Goal: Task Accomplishment & Management: Manage account settings

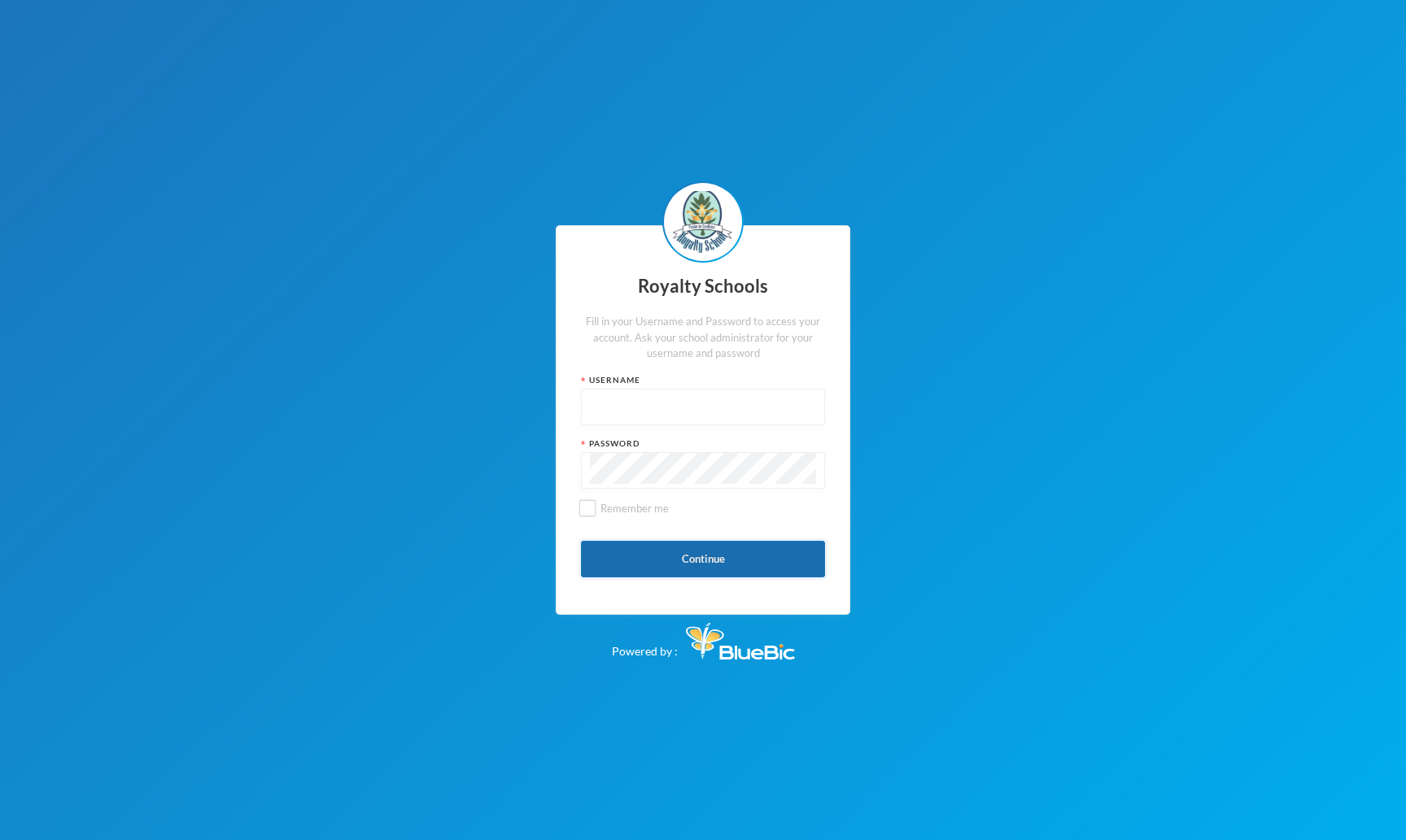
type input "admin"
click at [670, 549] on button "Continue" at bounding box center [703, 559] width 245 height 36
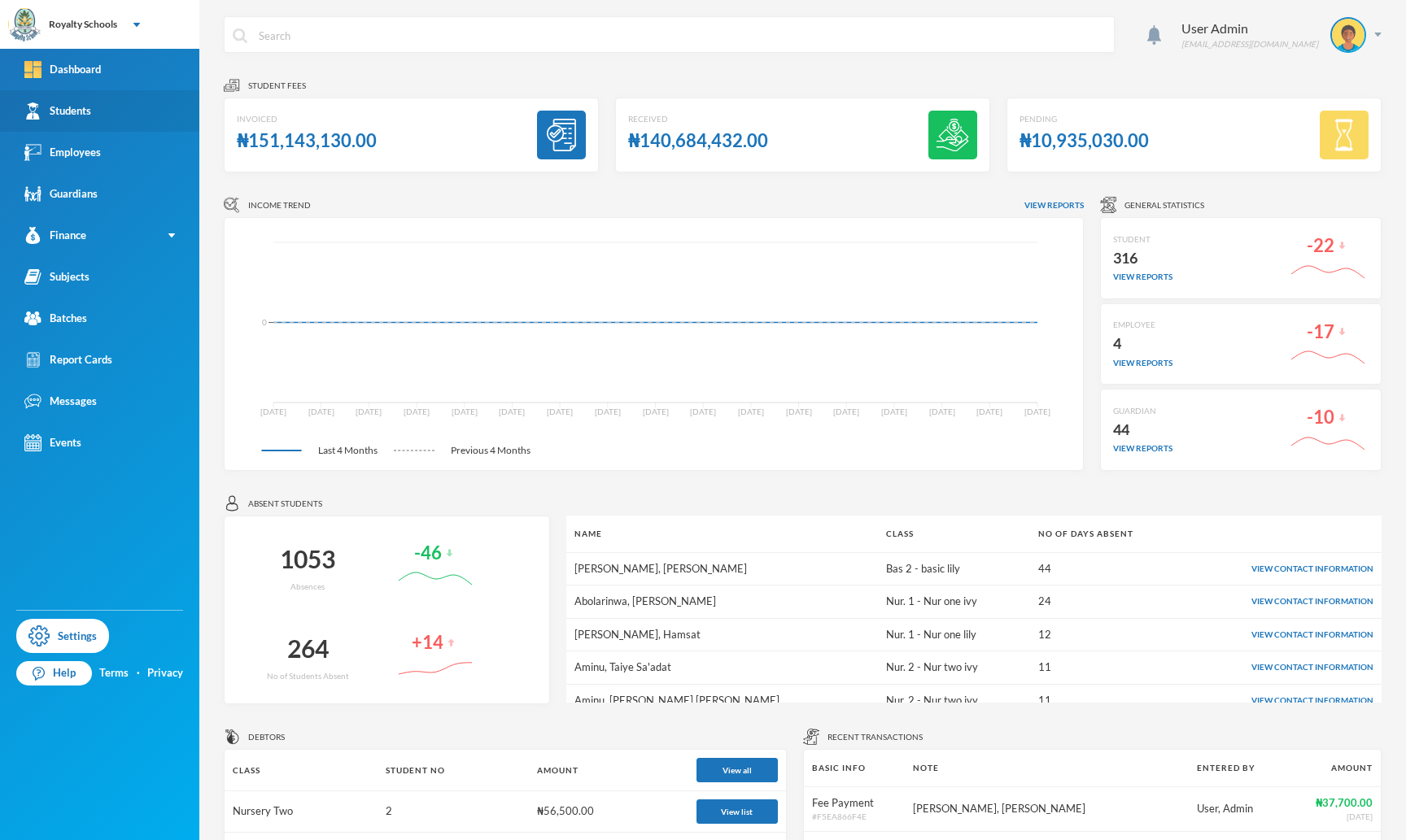
click at [87, 109] on div "Students" at bounding box center [57, 110] width 67 height 17
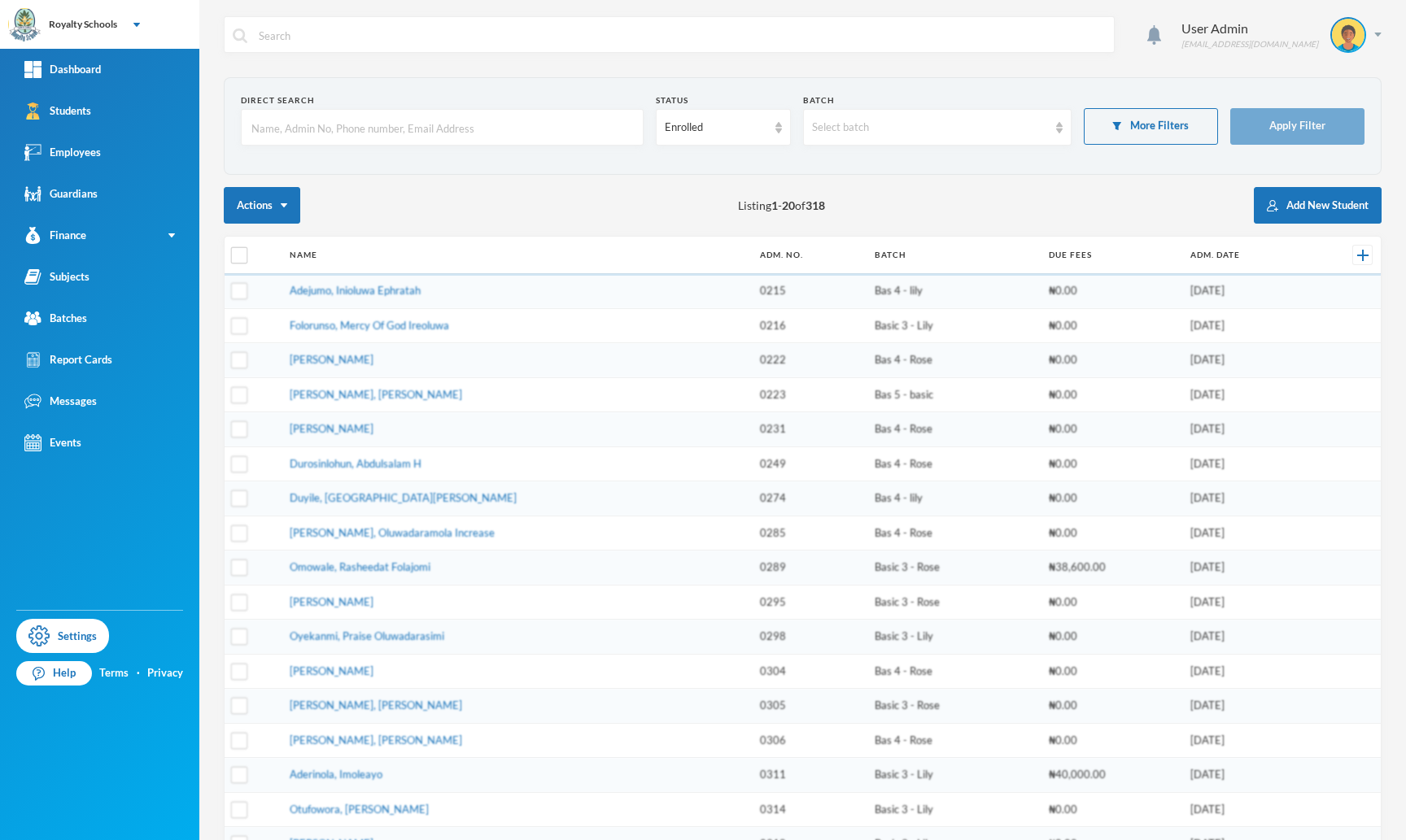
click at [336, 130] on input "text" at bounding box center [443, 128] width 385 height 36
paste input "r"
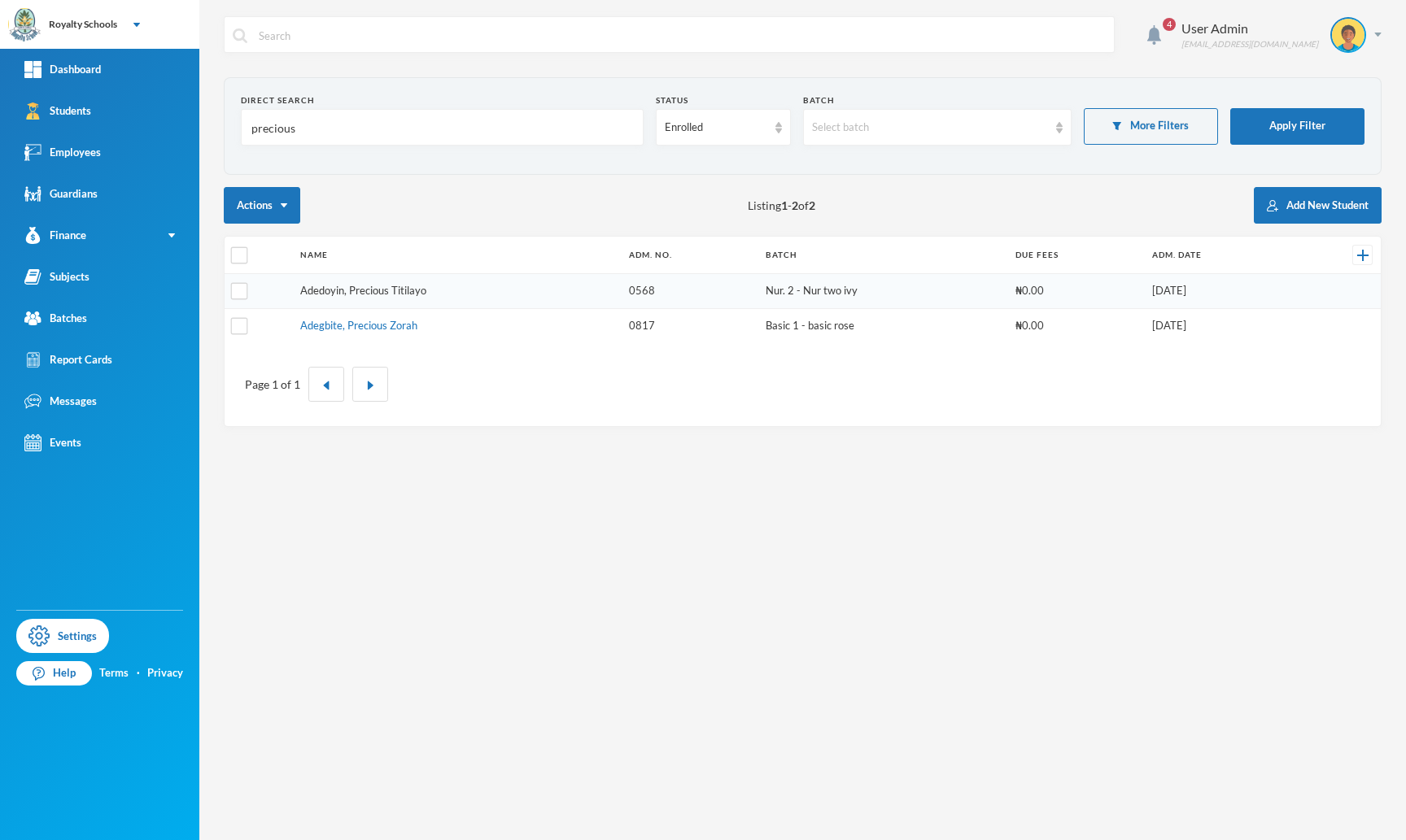
type input "precious"
click at [368, 290] on link "Adedoyin, Precious Titilayo" at bounding box center [363, 290] width 126 height 13
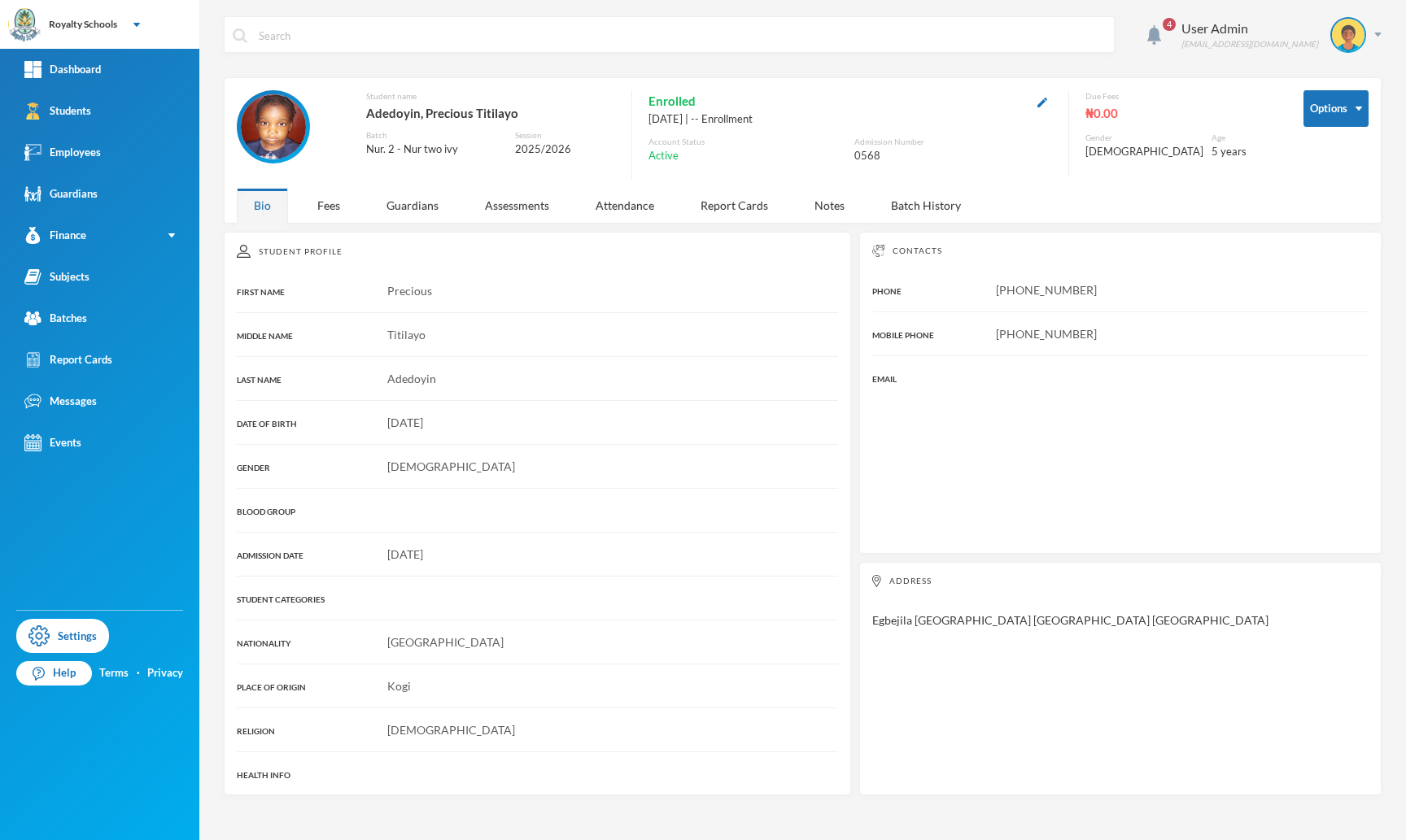
click at [1172, 225] on div "4 User Admin [EMAIL_ADDRESS][DOMAIN_NAME] Options Student name Adedoyin, Precio…" at bounding box center [803, 420] width 1207 height 840
click at [1164, 203] on div "Options Student name [PERSON_NAME] Batch Nur. 2 - Nur two ivy Session 2025/2026…" at bounding box center [802, 150] width 1158 height 147
click at [1344, 109] on button "Options" at bounding box center [1336, 109] width 65 height 36
click at [1210, 225] on div "4 User Admin [EMAIL_ADDRESS][DOMAIN_NAME] Options Student name Adedoyin, Precio…" at bounding box center [803, 420] width 1207 height 840
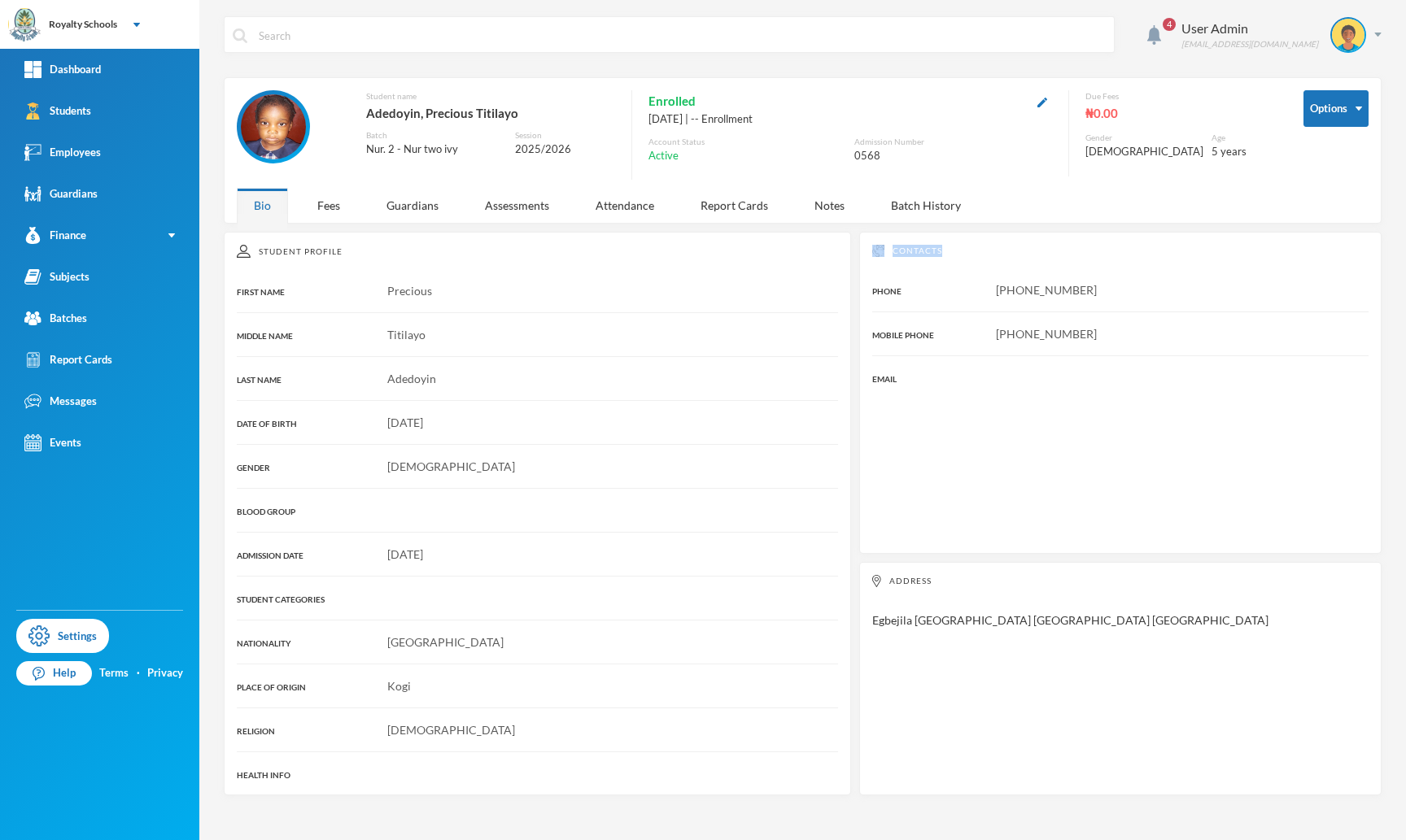
click at [1210, 225] on div "4 User Admin [EMAIL_ADDRESS][DOMAIN_NAME] Options Student name Adedoyin, Precio…" at bounding box center [803, 420] width 1207 height 840
click at [1173, 259] on div "Contacts PHONE [PHONE_NUMBER] MOBILE PHONE [PHONE_NUMBER] EMAIL" at bounding box center [1120, 392] width 523 height 322
click at [1216, 212] on div "Options Student name [PERSON_NAME] Batch Nur. 2 - Nur two ivy Session 2025/2026…" at bounding box center [802, 150] width 1158 height 147
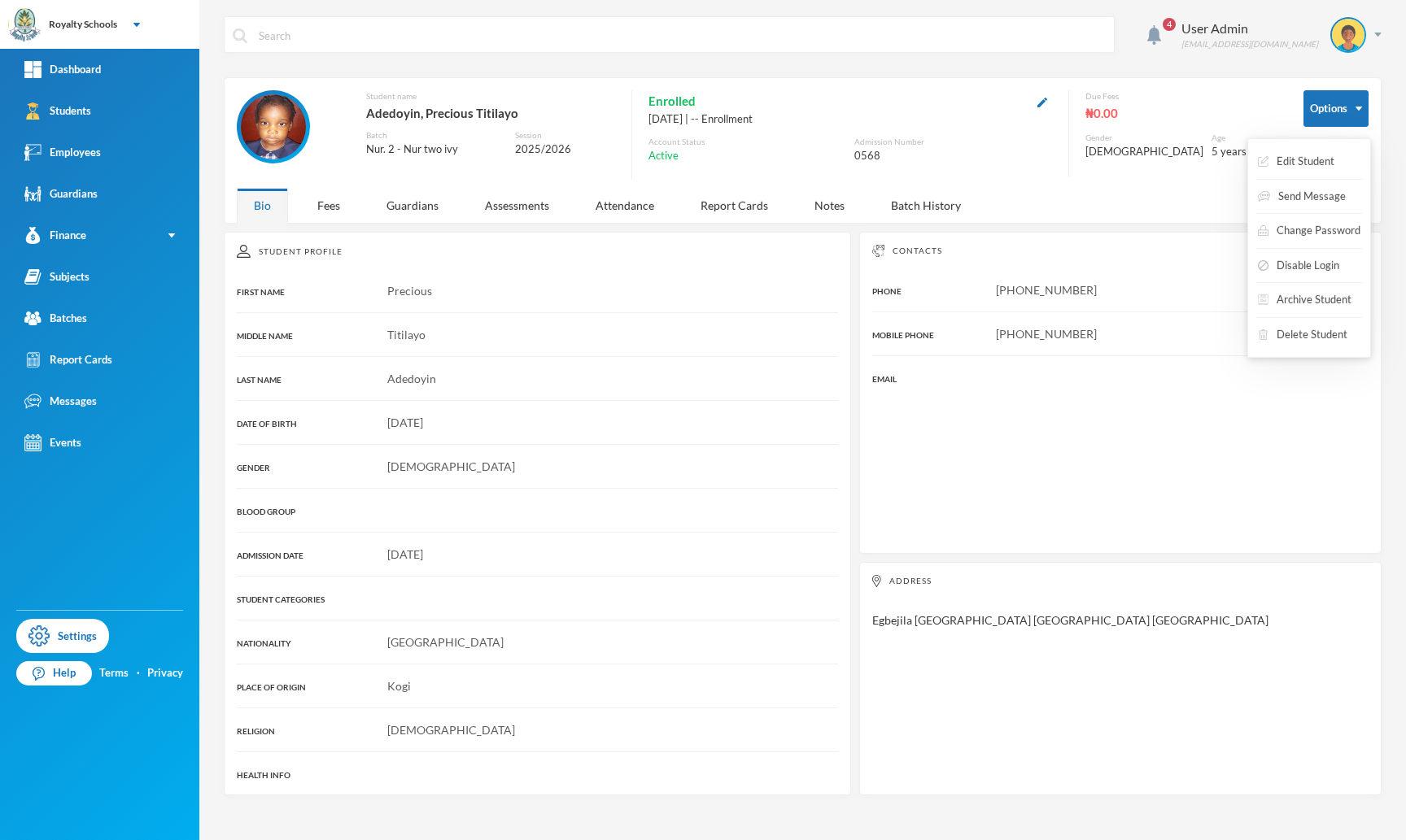
click at [1231, 239] on div "Contacts PHONE [PHONE_NUMBER] MOBILE PHONE [PHONE_NUMBER] EMAIL" at bounding box center [1120, 392] width 523 height 322
drag, startPoint x: 501, startPoint y: 94, endPoint x: 267, endPoint y: 70, distance: 235.2
click at [267, 70] on div "4 User Admin [EMAIL_ADDRESS][DOMAIN_NAME] Options Student name Adedoyin, Precio…" at bounding box center [803, 420] width 1207 height 840
click at [1318, 224] on button "Change Password" at bounding box center [1320, 231] width 106 height 29
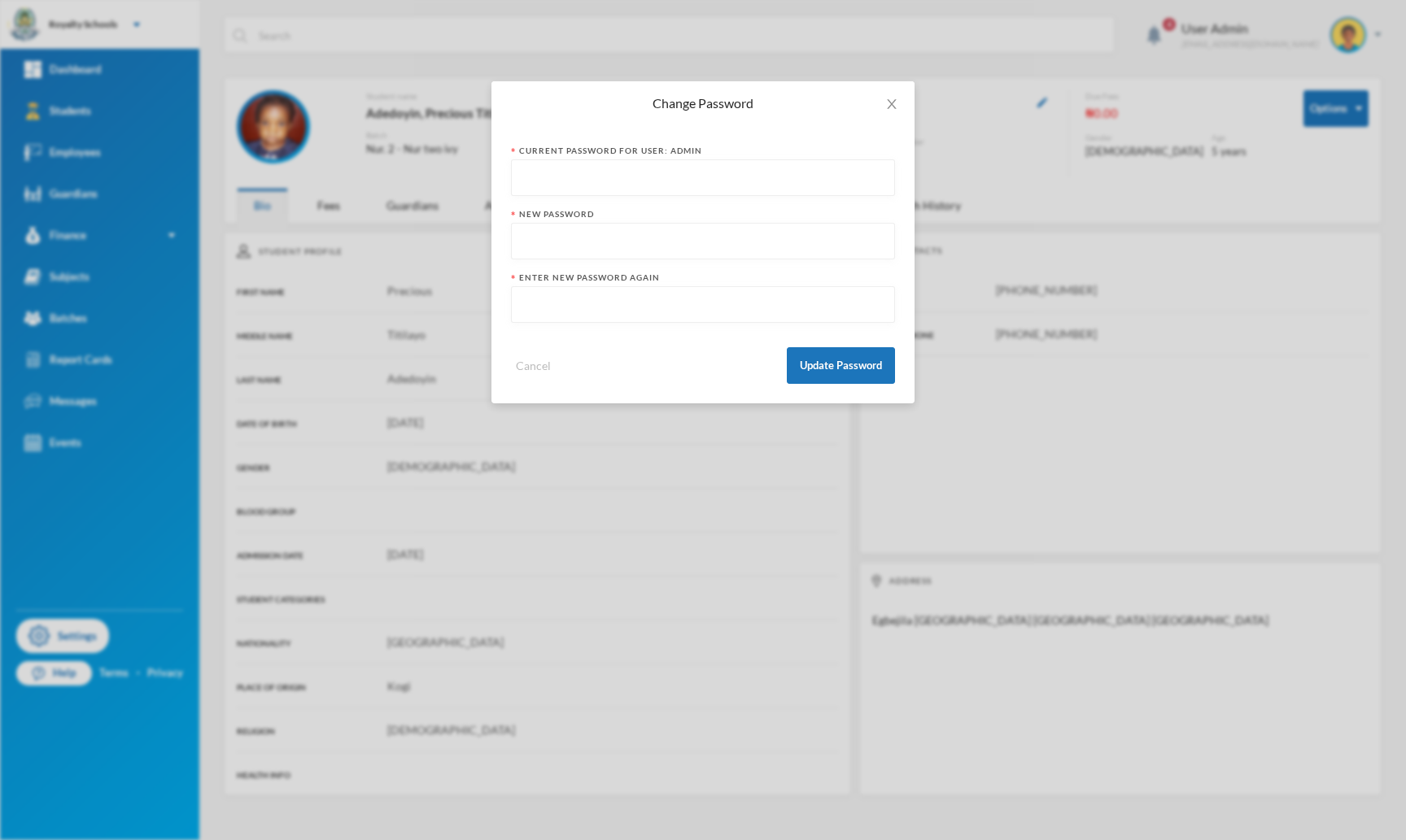
click at [773, 192] on input "text" at bounding box center [703, 179] width 366 height 36
click at [729, 171] on input "text" at bounding box center [703, 179] width 366 height 36
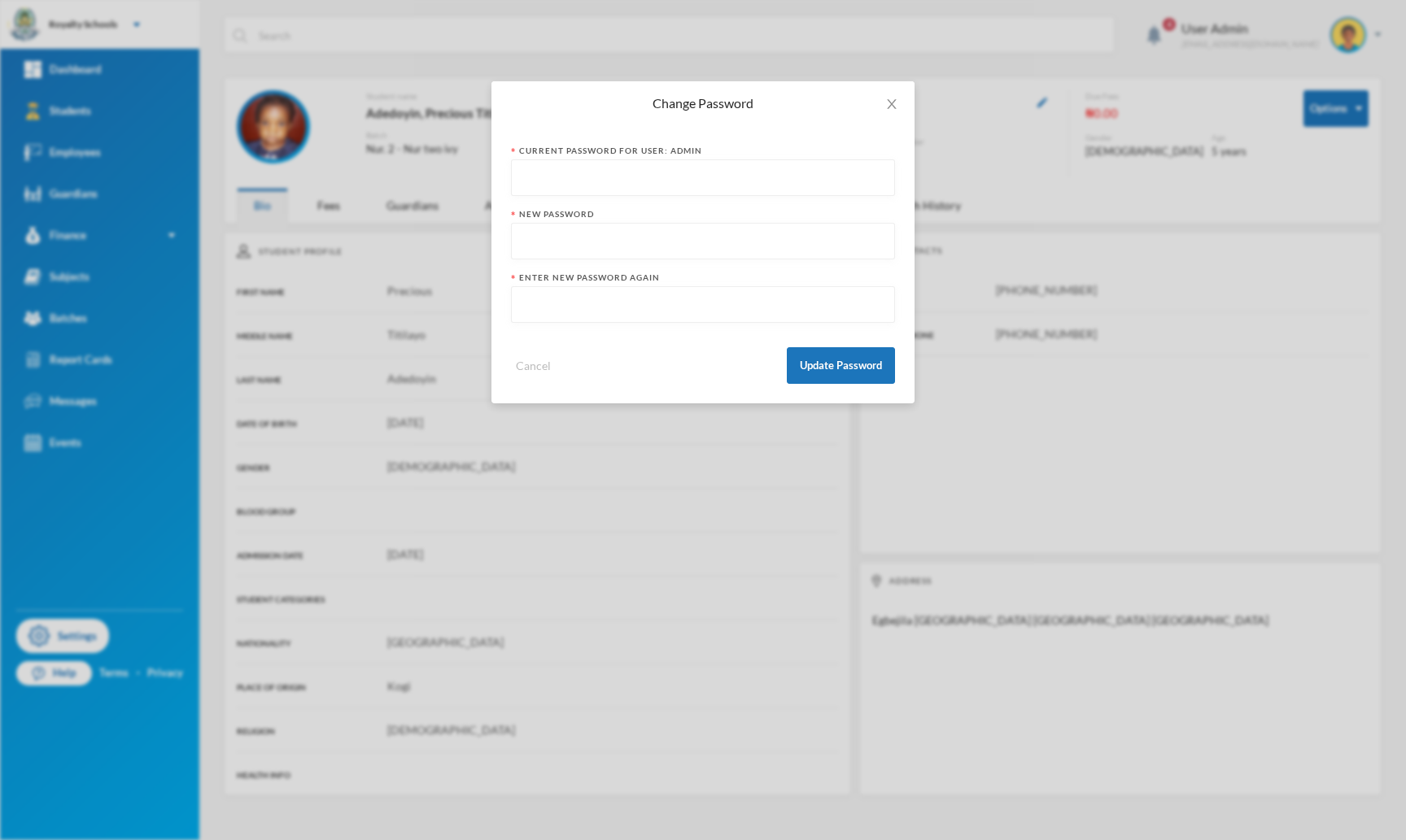
click at [725, 174] on input "text" at bounding box center [703, 179] width 366 height 36
type input "Proverbs14:14"
click at [678, 245] on input "text" at bounding box center [703, 242] width 366 height 36
click at [615, 172] on input "Proverbs14:14" at bounding box center [703, 179] width 366 height 36
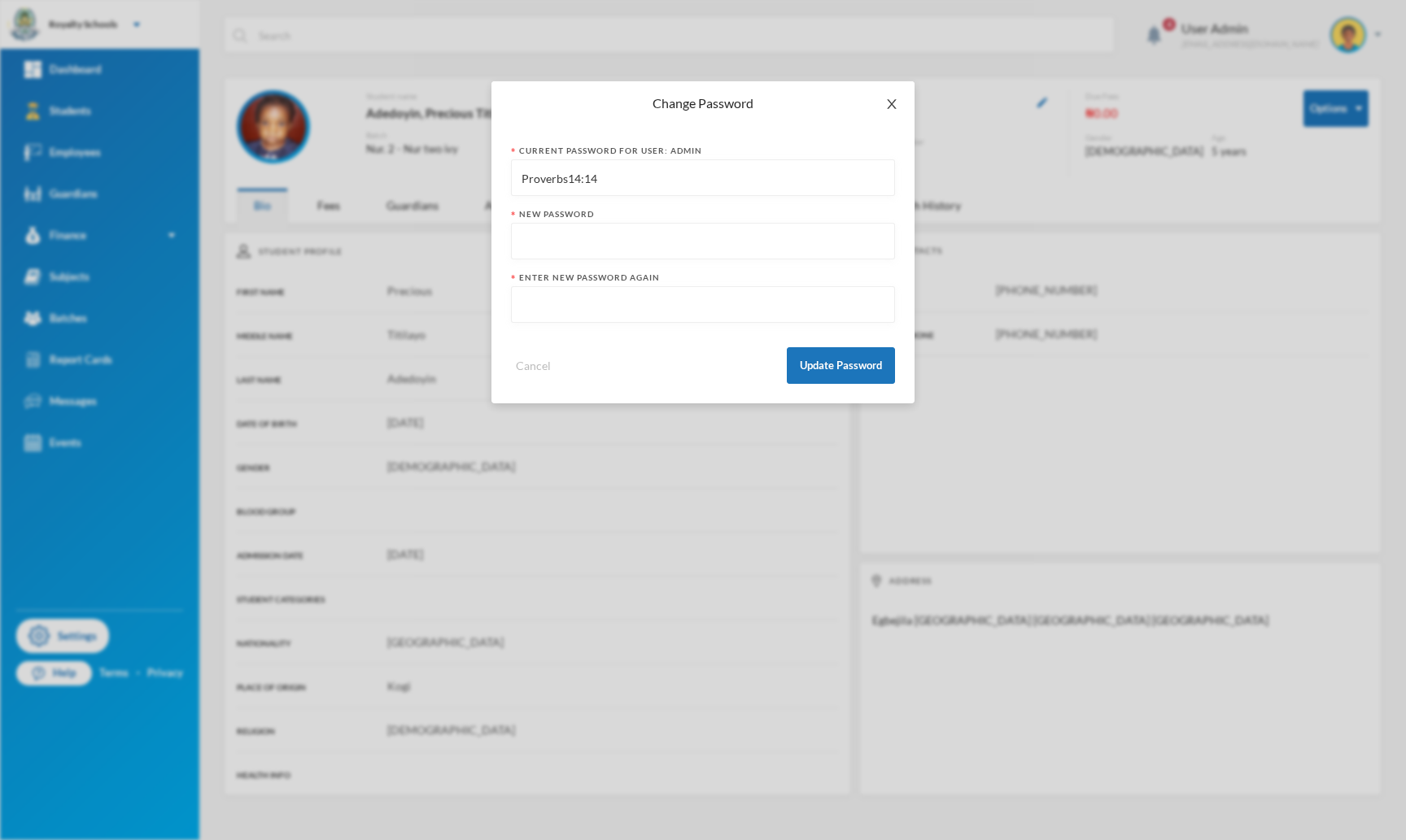
click at [892, 102] on icon "icon: close" at bounding box center [892, 104] width 13 height 13
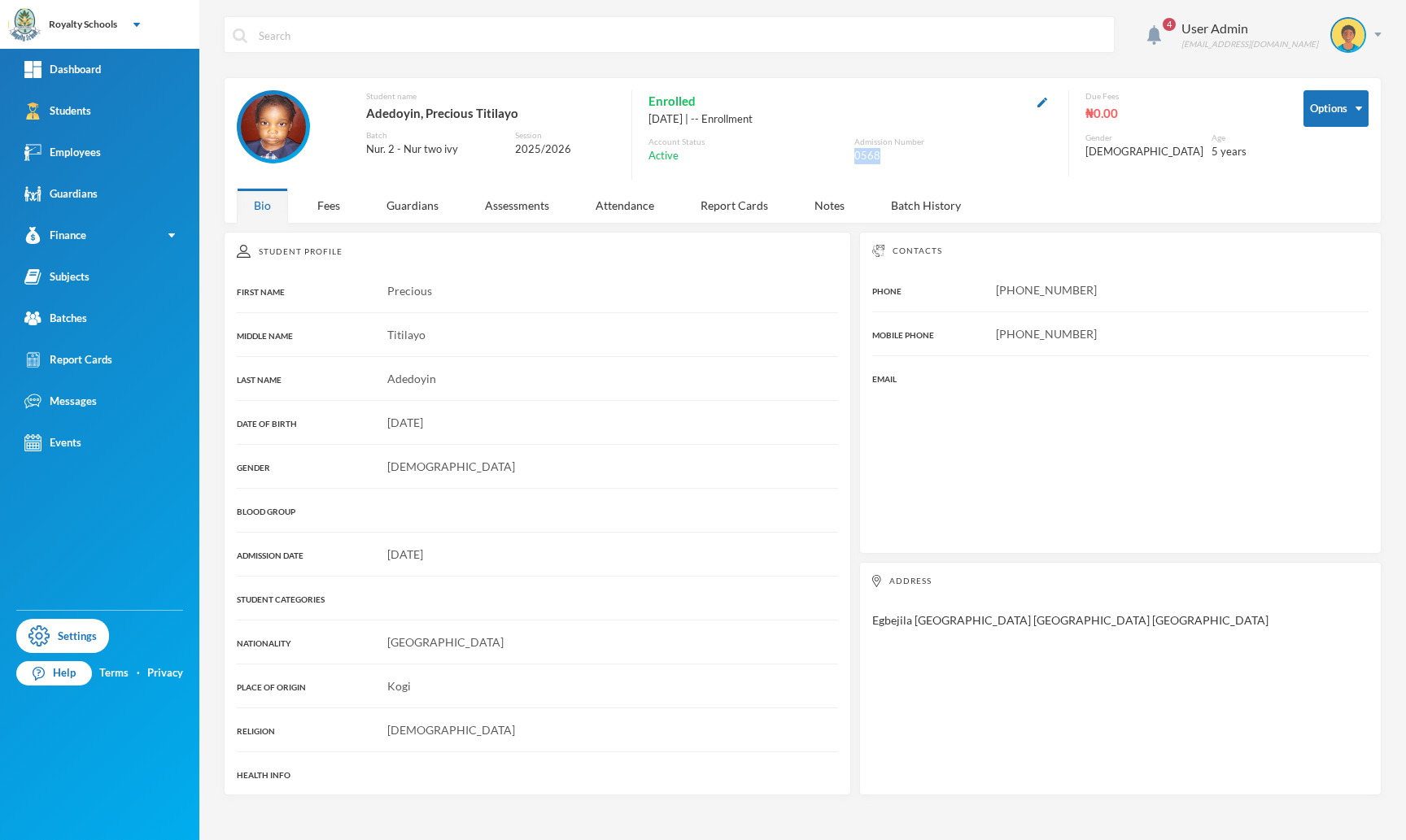
drag, startPoint x: 885, startPoint y: 156, endPoint x: 856, endPoint y: 161, distance: 29.4
click at [856, 161] on div "0568" at bounding box center [953, 156] width 198 height 16
copy div "0568"
click at [1293, 229] on button "Change Password" at bounding box center [1309, 231] width 106 height 29
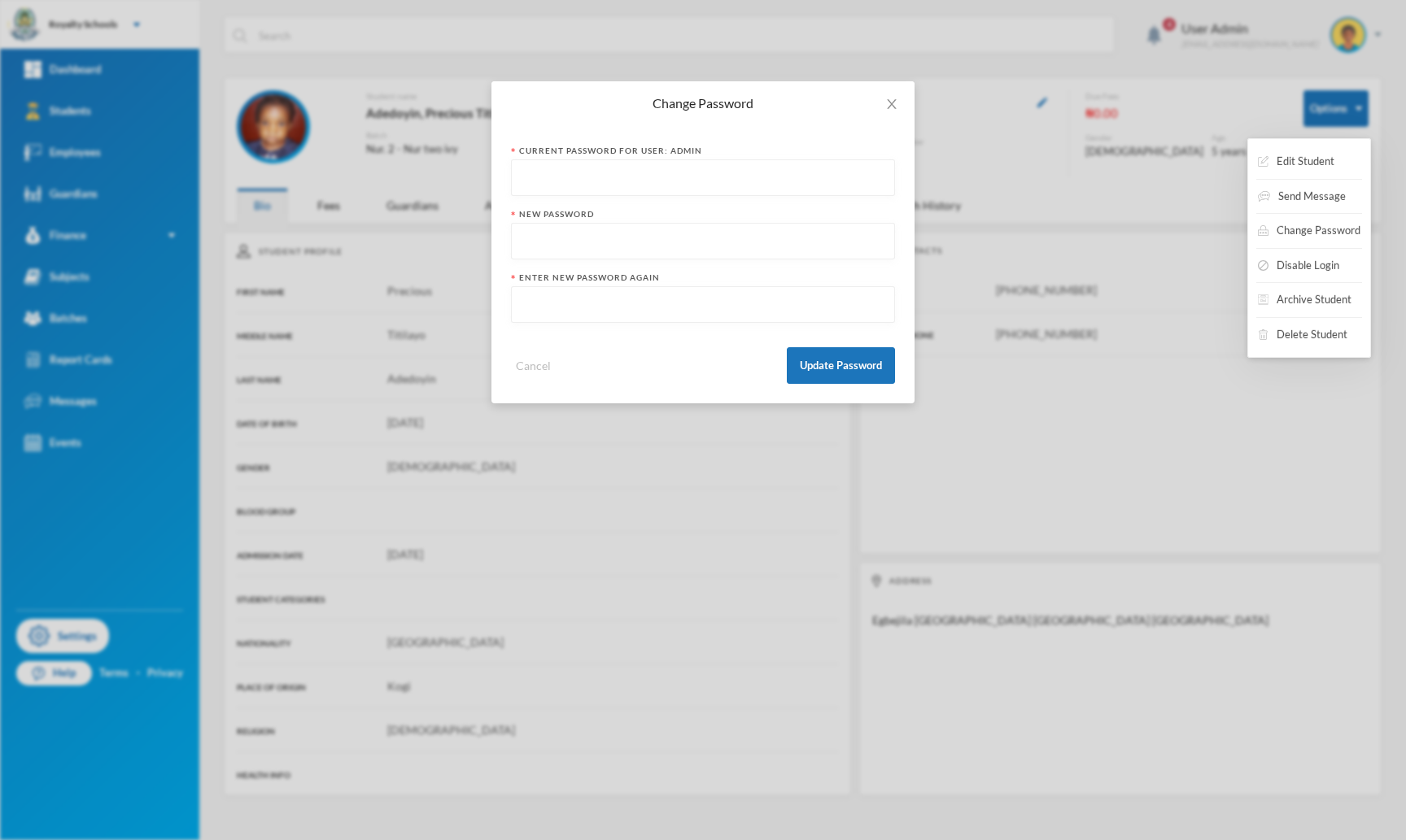
click at [955, 227] on div "Change Password Current Password for User: admin New Password Enter new passwor…" at bounding box center [703, 420] width 1406 height 840
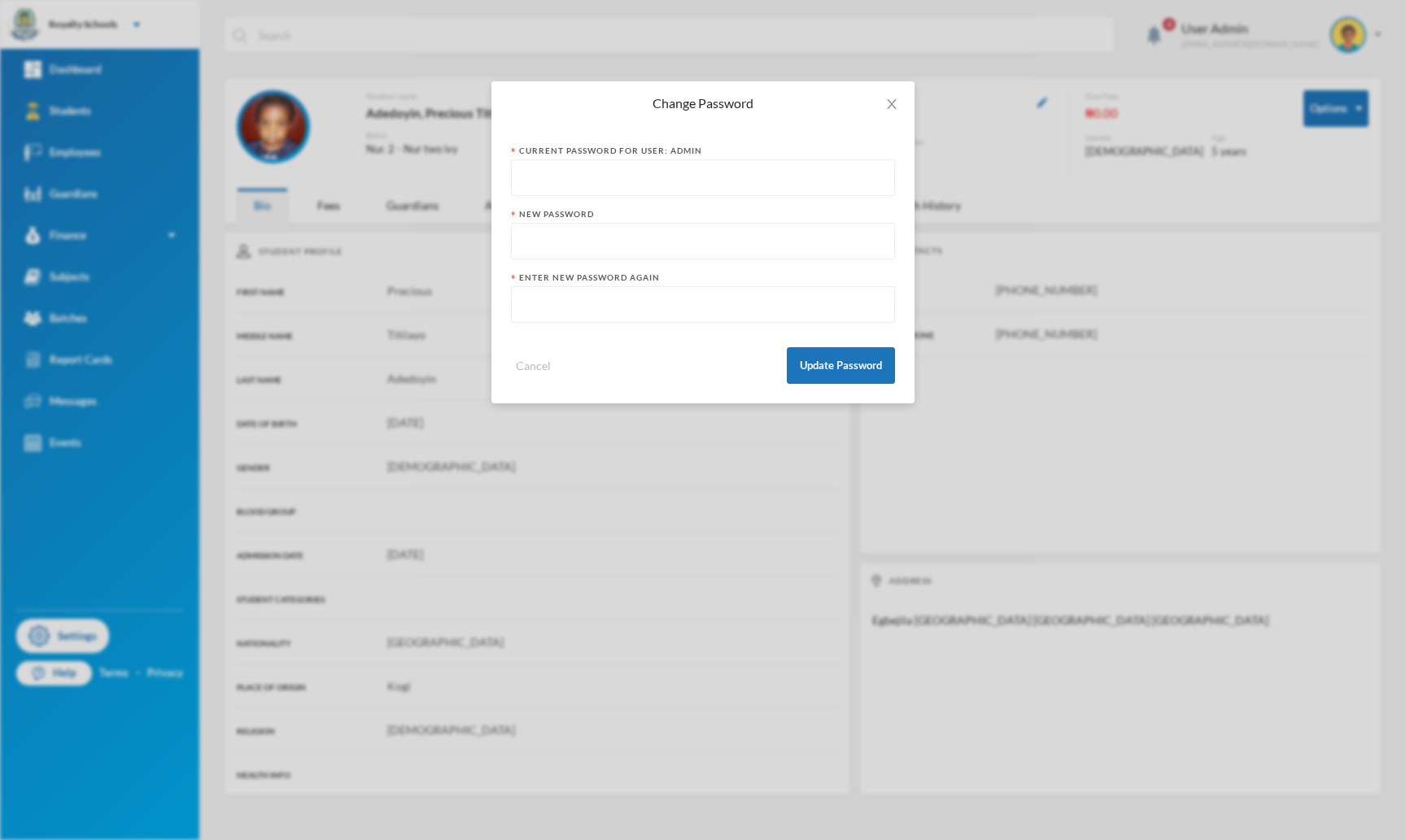
click at [732, 184] on input "text" at bounding box center [703, 179] width 366 height 36
type input "Proverbs14:14"
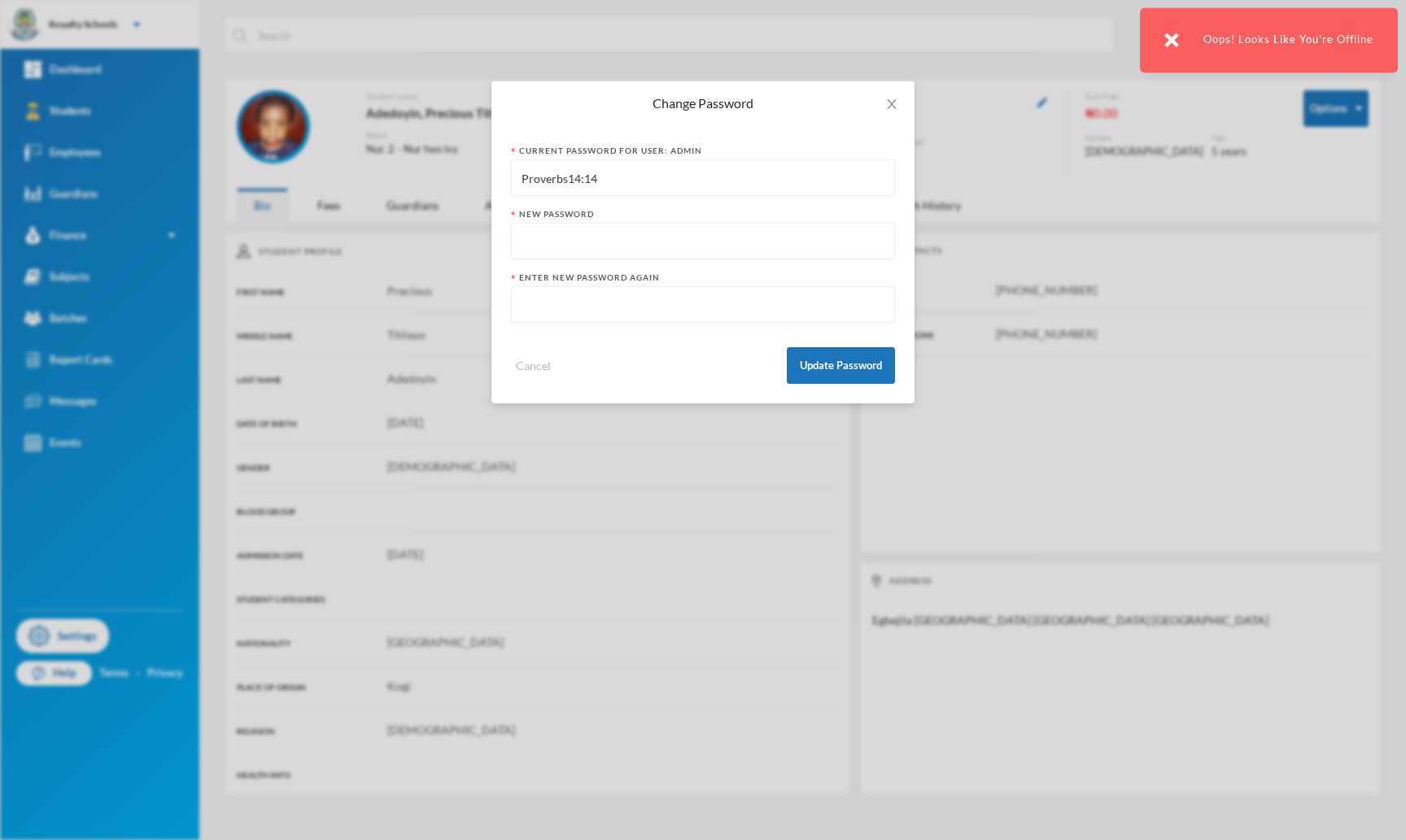
click at [682, 244] on input "text" at bounding box center [703, 242] width 366 height 36
paste input "0568"
type input "0568"
click at [623, 306] on input "text" at bounding box center [703, 306] width 366 height 36
paste input "0568"
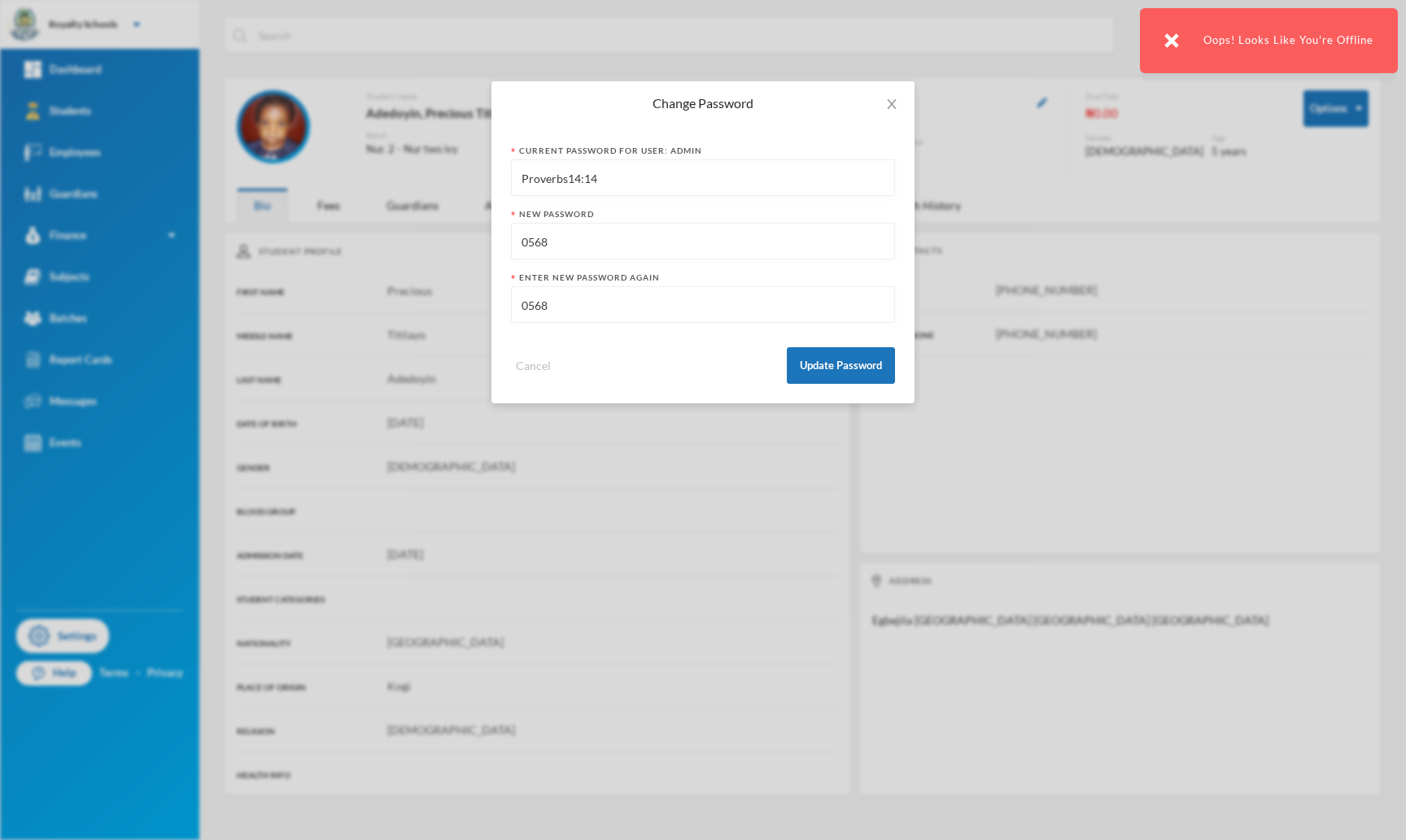
type input "0568"
click at [623, 247] on input "0568" at bounding box center [703, 242] width 366 height 36
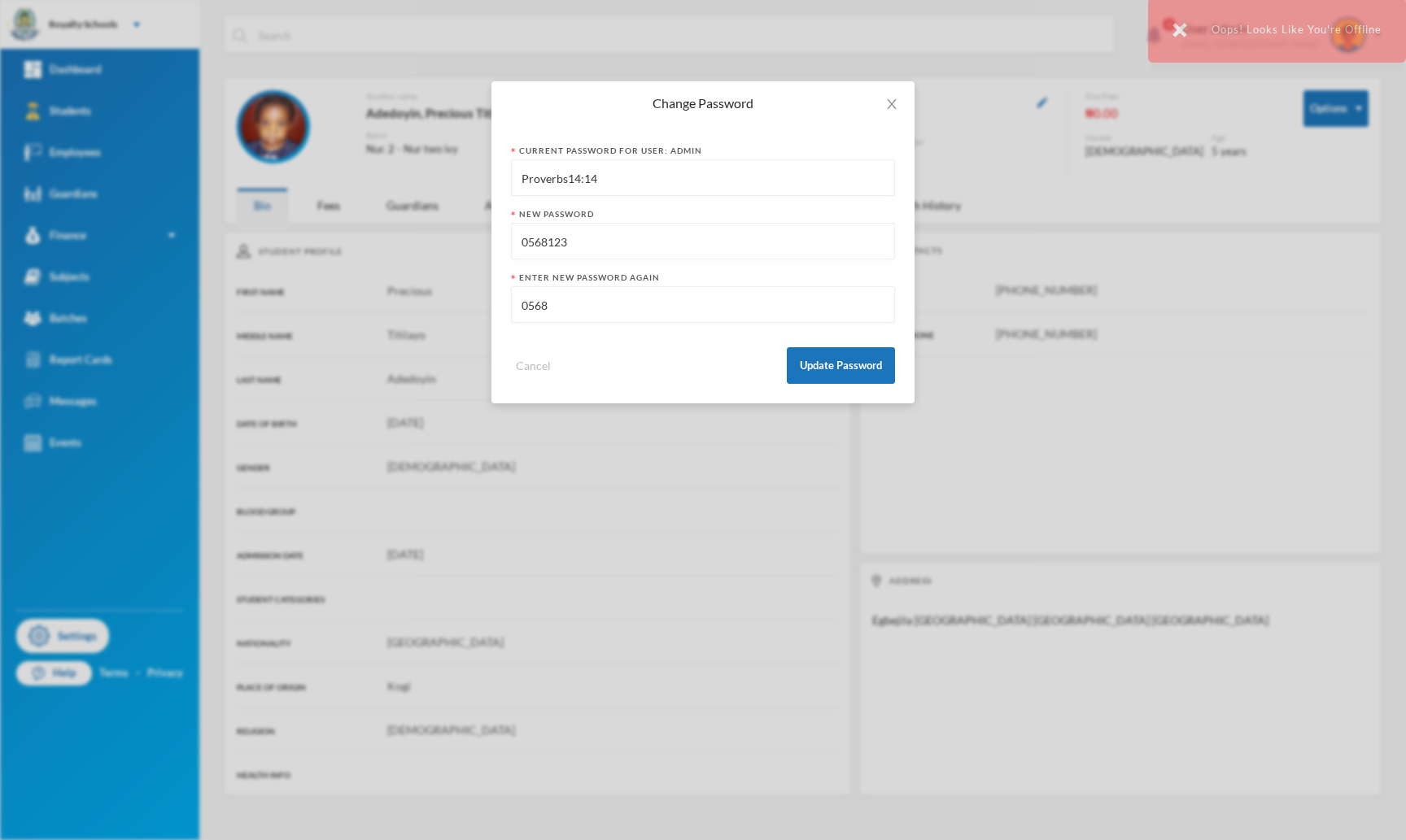
type input "0568123"
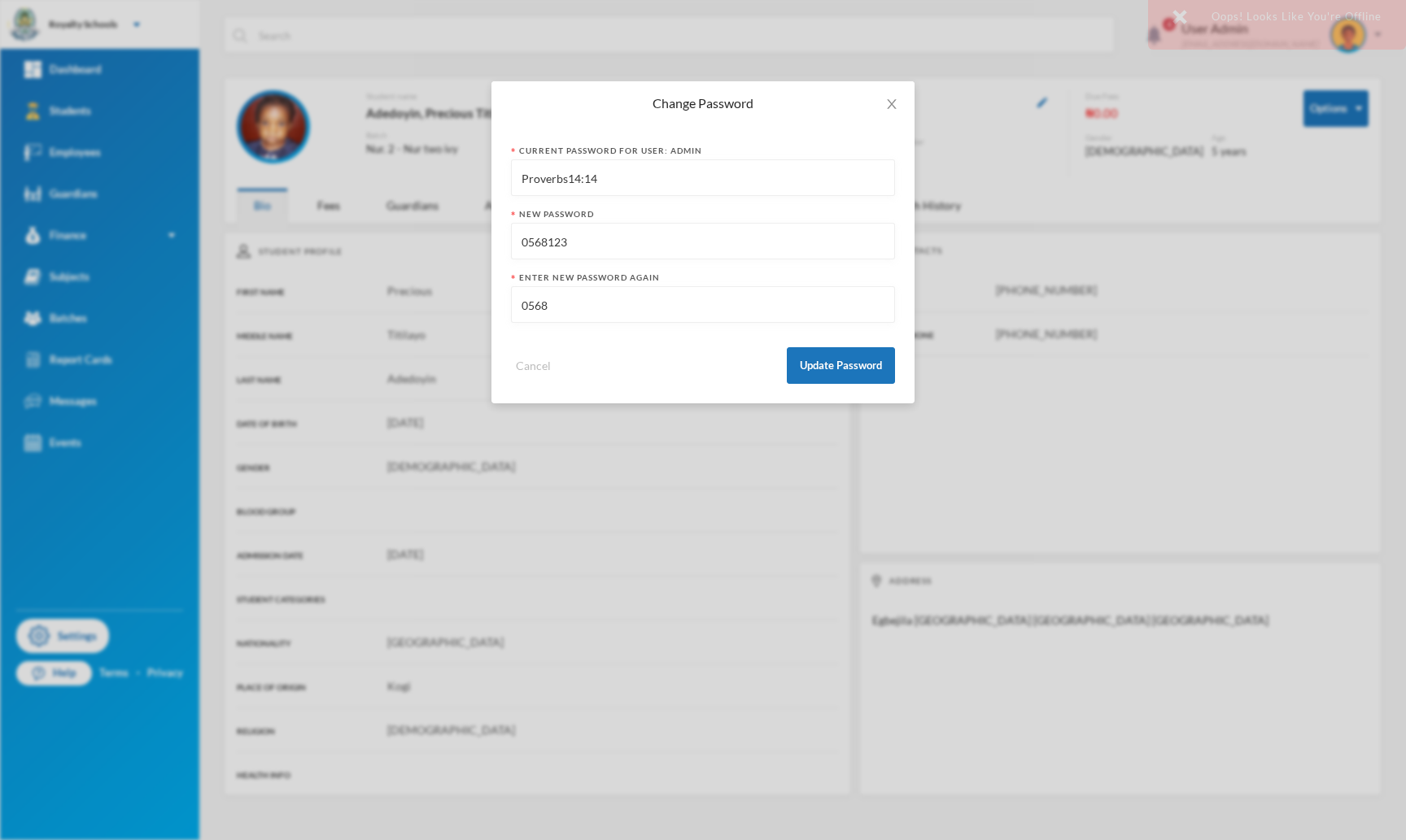
click at [599, 317] on input "0568" at bounding box center [703, 306] width 366 height 36
type input "0568123"
